Goal: Task Accomplishment & Management: Complete application form

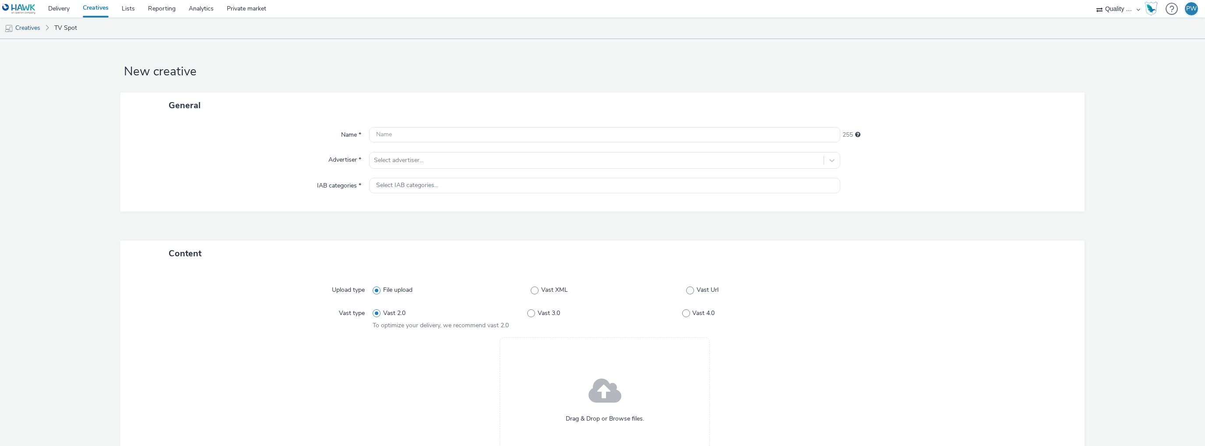
click at [18, 11] on img at bounding box center [19, 9] width 34 height 11
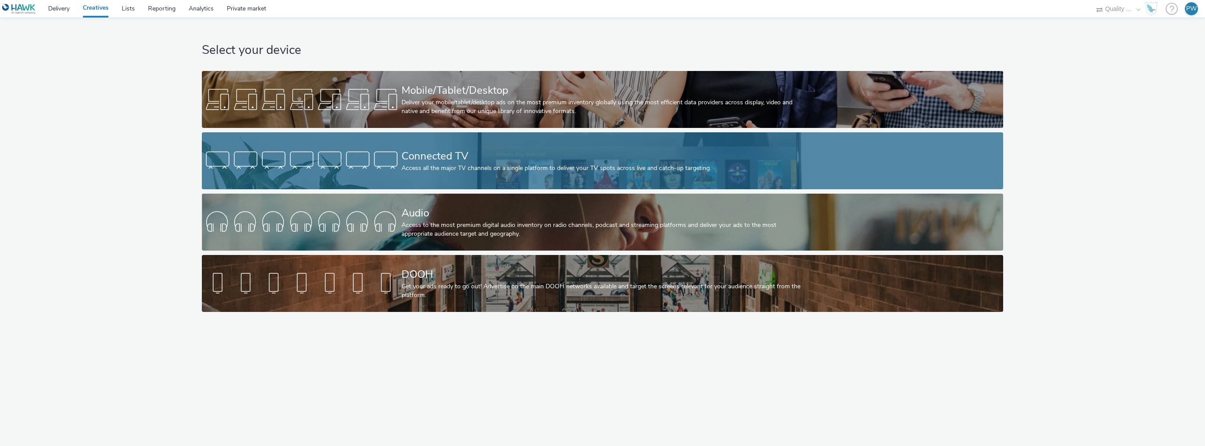
click at [448, 159] on div "Connected TV" at bounding box center [601, 155] width 399 height 15
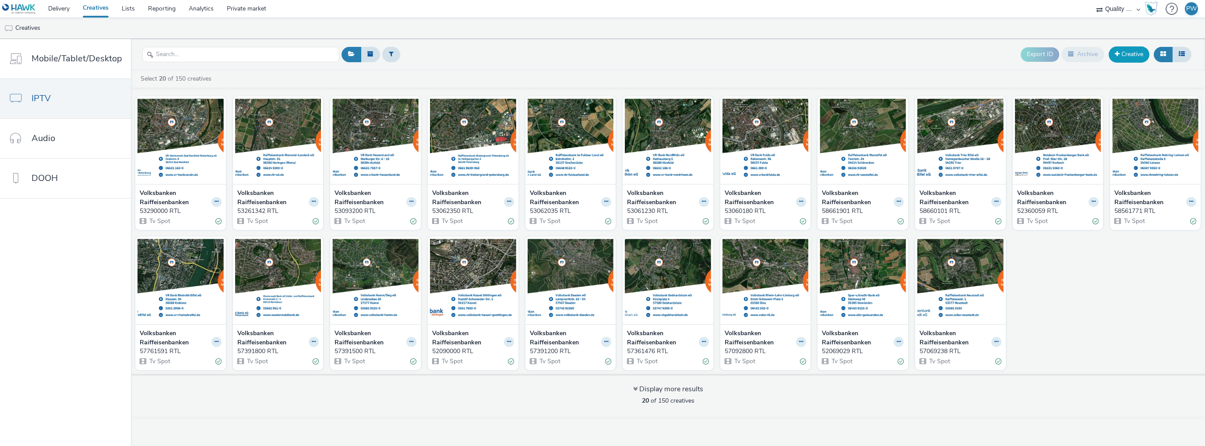
click at [1117, 53] on span at bounding box center [1117, 54] width 5 height 6
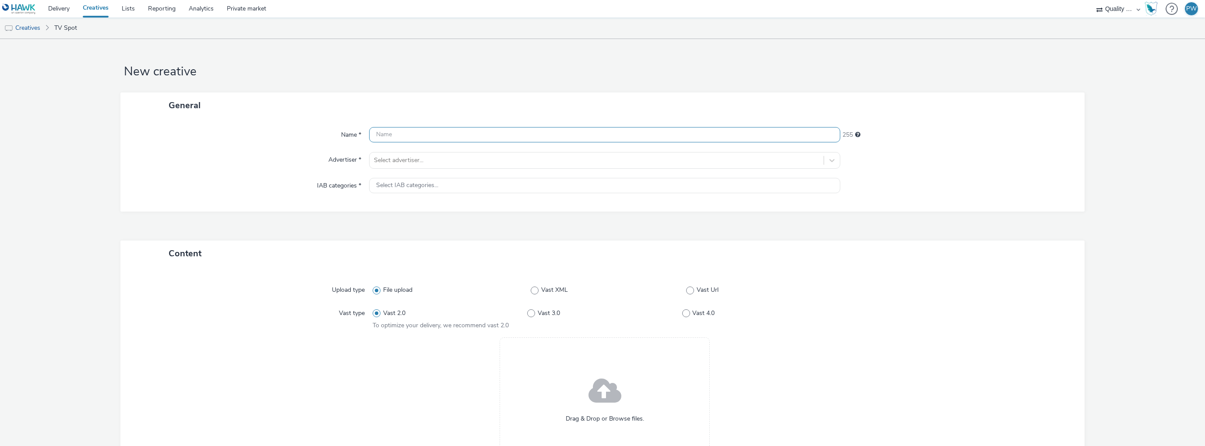
click at [405, 141] on input "text" at bounding box center [604, 134] width 471 height 15
type input "gdbddnbdfb"
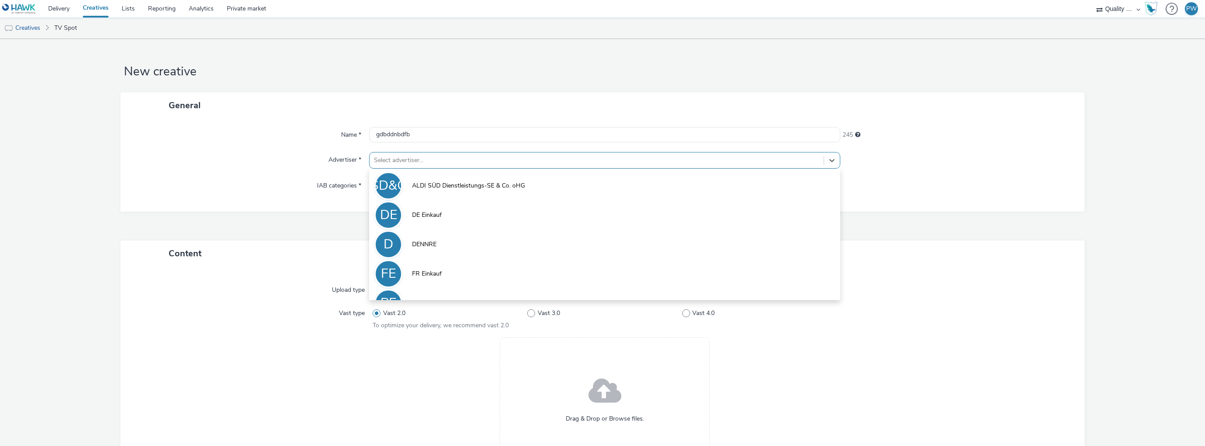
click at [426, 155] on div at bounding box center [596, 160] width 445 height 11
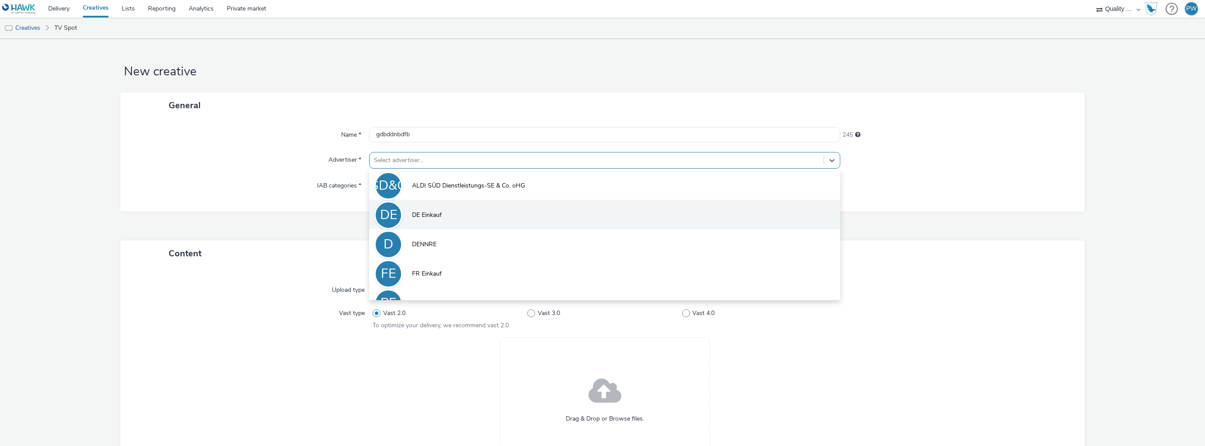
scroll to position [48, 0]
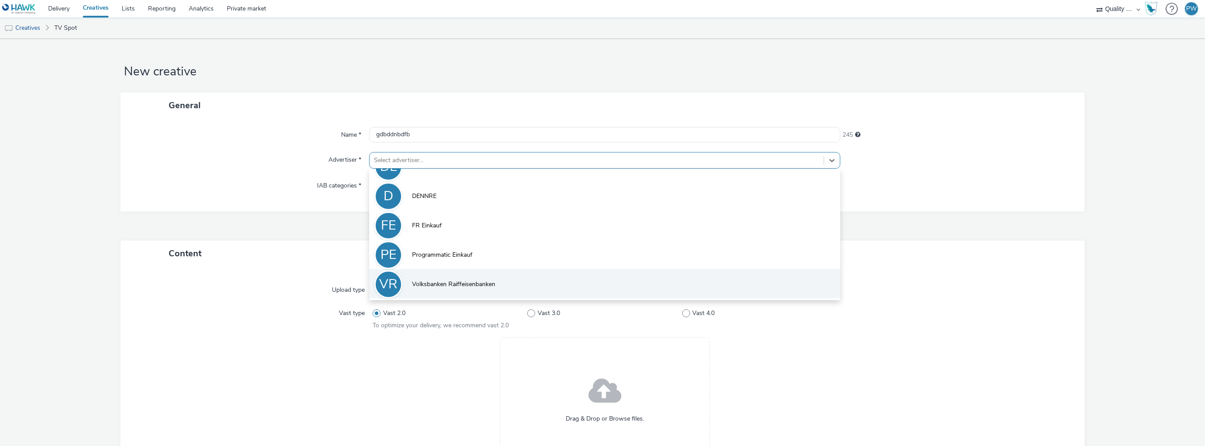
click at [446, 282] on span "Volksbanken Raiffeisenbanken" at bounding box center [453, 284] width 83 height 9
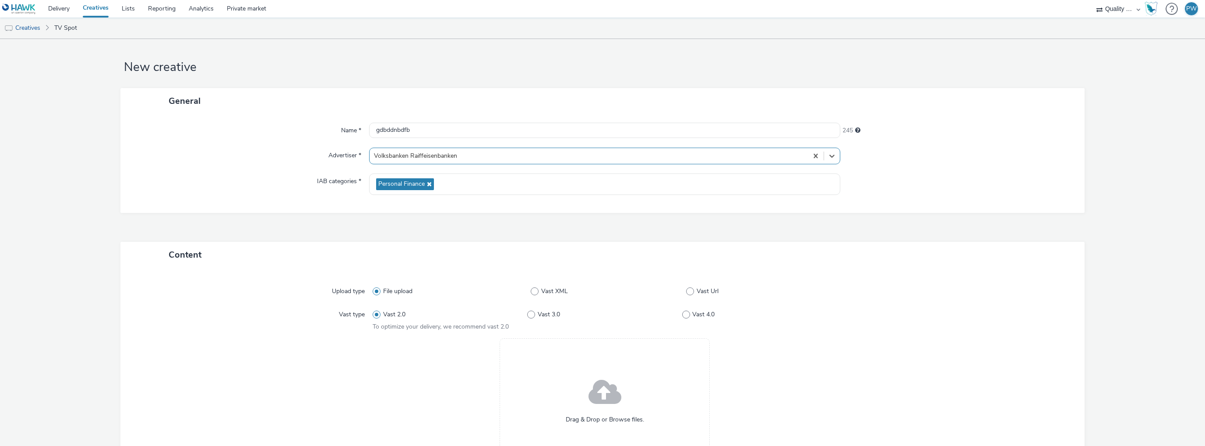
scroll to position [0, 0]
click at [396, 132] on input "gdbddnbdfb" at bounding box center [604, 134] width 471 height 15
